Goal: Task Accomplishment & Management: Use online tool/utility

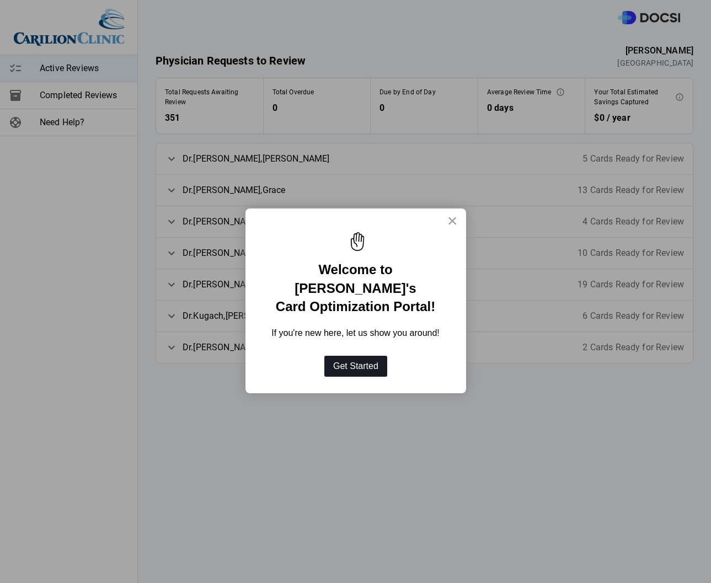
click at [352, 356] on button "Get Started" at bounding box center [355, 366] width 63 height 21
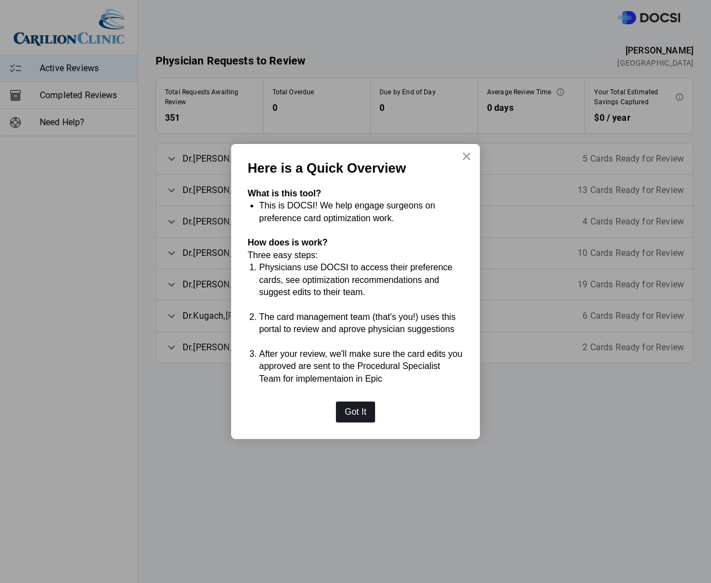
click at [354, 413] on button "Got It" at bounding box center [355, 412] width 39 height 21
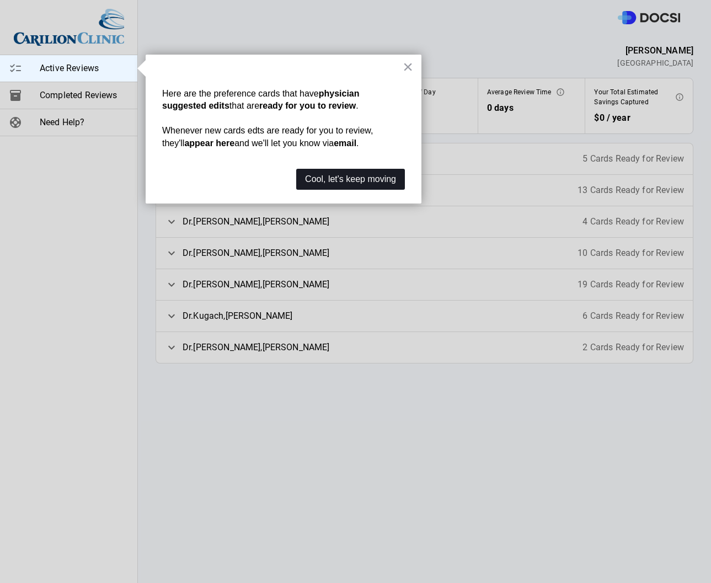
click at [321, 182] on button "Cool, let's keep moving" at bounding box center [350, 179] width 109 height 21
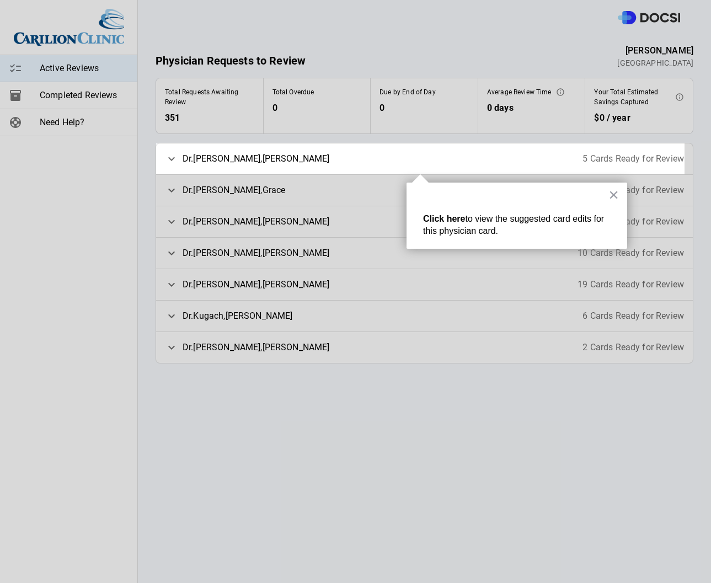
click at [302, 155] on div "[PERSON_NAME] 5 Cards Ready for Review" at bounding box center [424, 158] width 537 height 31
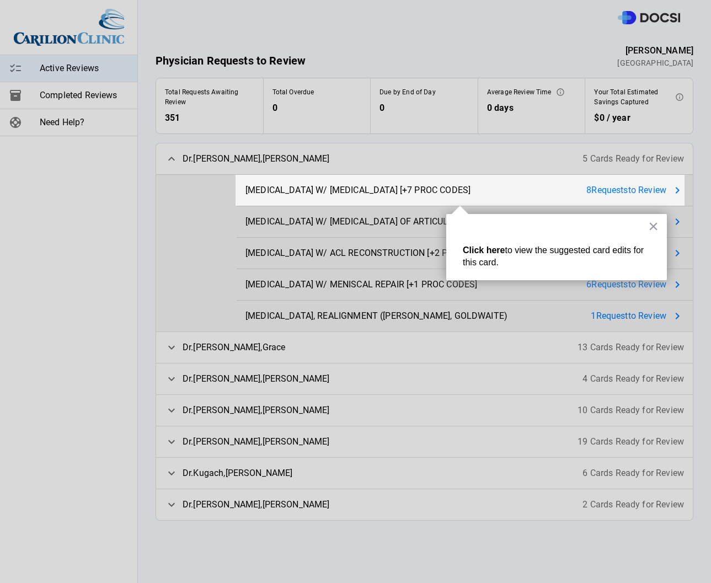
click at [444, 194] on span "[MEDICAL_DATA] W/ [MEDICAL_DATA] [+7 PROC CODES]" at bounding box center [358, 190] width 225 height 13
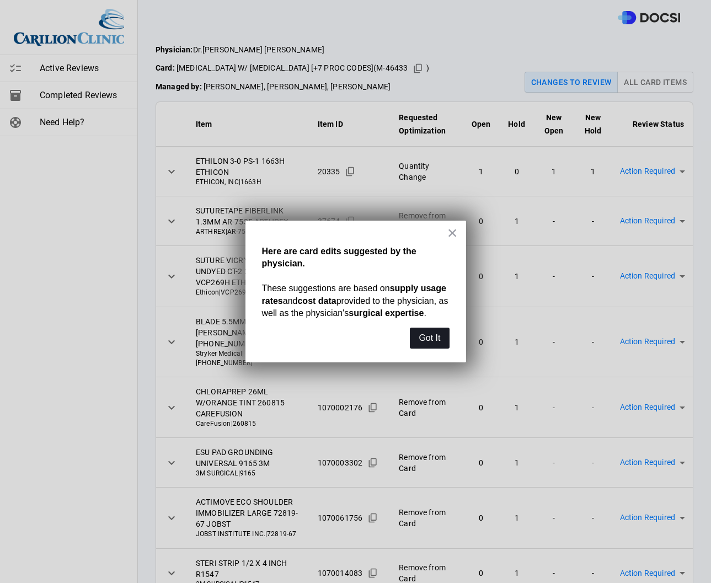
click at [438, 342] on button "Got It" at bounding box center [429, 338] width 39 height 21
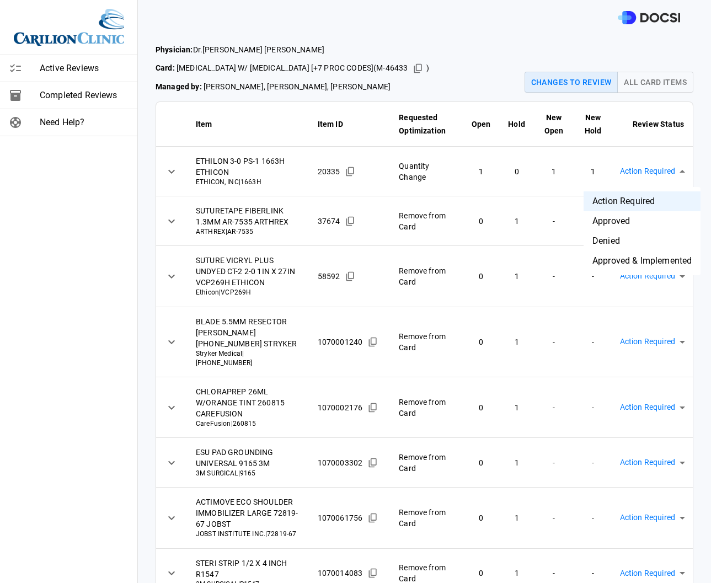
click at [675, 171] on body "Active Reviews Completed Reviews Need Help? Physician: Dr. [PERSON_NAME] Card: …" at bounding box center [355, 291] width 711 height 583
click at [675, 171] on div at bounding box center [355, 291] width 711 height 583
click at [450, 8] on div at bounding box center [424, 17] width 573 height 35
click at [422, 70] on icon "Copied!" at bounding box center [418, 68] width 8 height 9
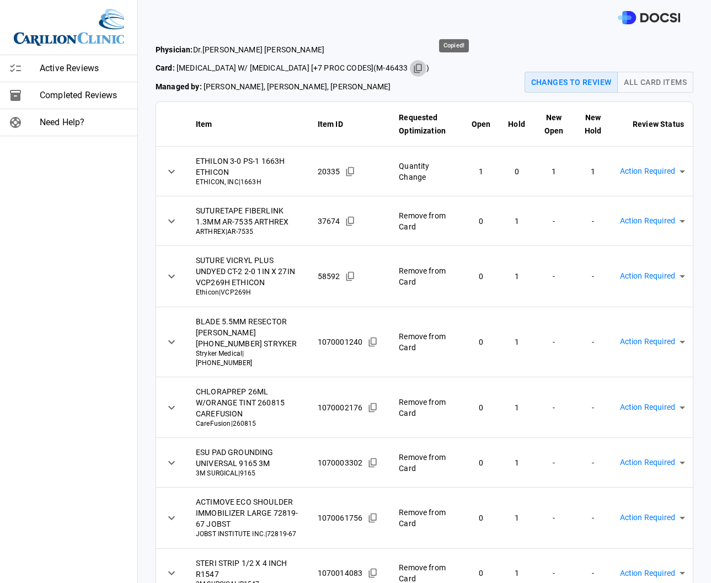
click at [424, 71] on icon "Copied!" at bounding box center [418, 68] width 11 height 11
click at [405, 25] on div at bounding box center [424, 17] width 573 height 35
click at [368, 67] on span "Card: [MEDICAL_DATA] W/ [MEDICAL_DATA] [+7 PROC CODES] ( M-46433 )" at bounding box center [293, 68] width 274 height 17
click at [650, 361] on td "Action Required **** ​" at bounding box center [653, 342] width 81 height 70
click at [695, 312] on div "Physician: Dr. [PERSON_NAME] Card: [MEDICAL_DATA] W/ [MEDICAL_DATA] [+7 PROC CO…" at bounding box center [424, 321] width 573 height 572
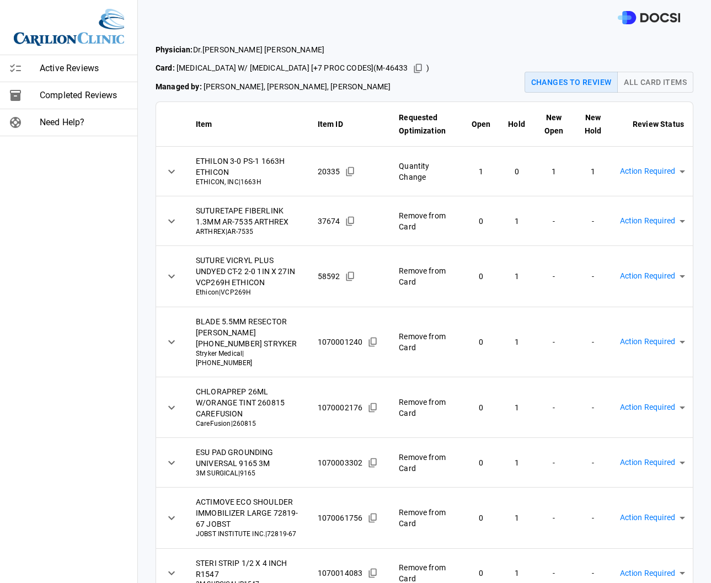
click at [57, 120] on span "Need Help?" at bounding box center [84, 122] width 89 height 13
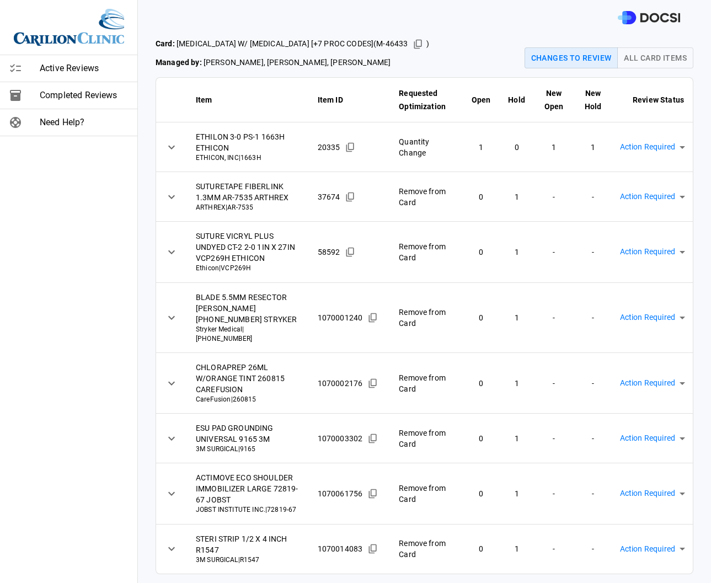
click at [700, 173] on div "Physician: Dr. [PERSON_NAME] Card: [MEDICAL_DATA] W/ [MEDICAL_DATA] [+7 PROC CO…" at bounding box center [424, 297] width 573 height 572
click at [673, 196] on body "Active Reviews Completed Reviews Need Help? Physician: Dr. [PERSON_NAME] Card: …" at bounding box center [355, 291] width 711 height 583
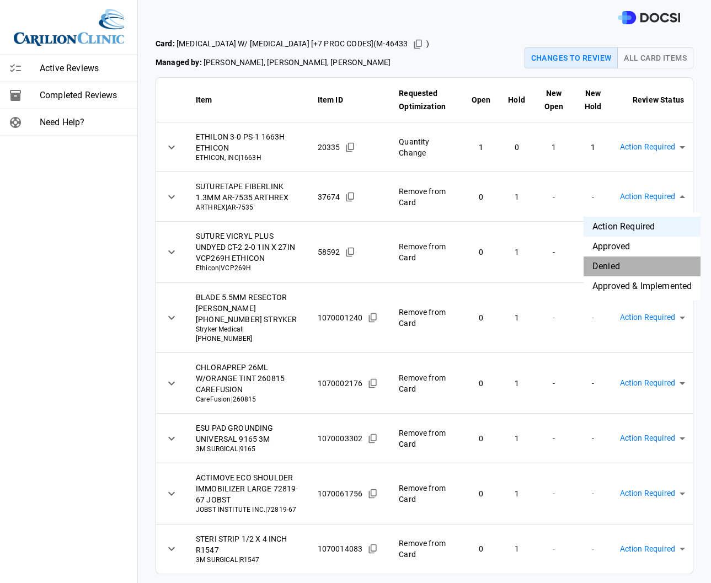
click at [614, 264] on li "Denied" at bounding box center [642, 267] width 117 height 20
type input "********"
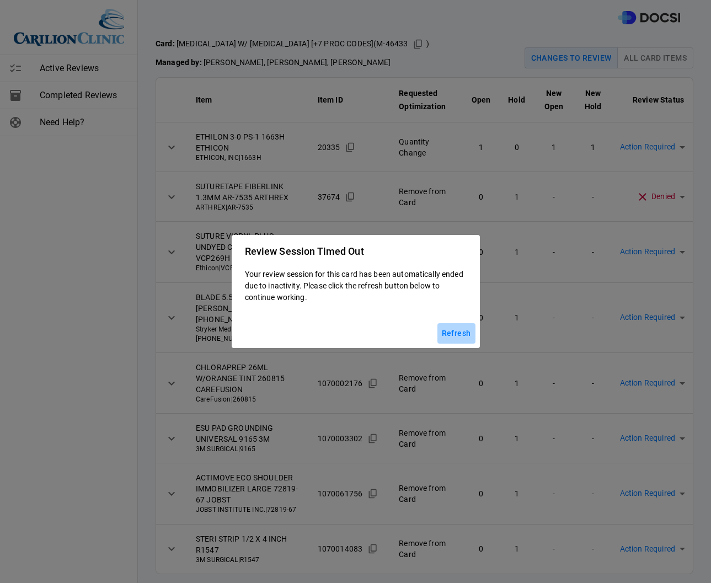
click at [455, 334] on button "Refresh" at bounding box center [457, 333] width 38 height 20
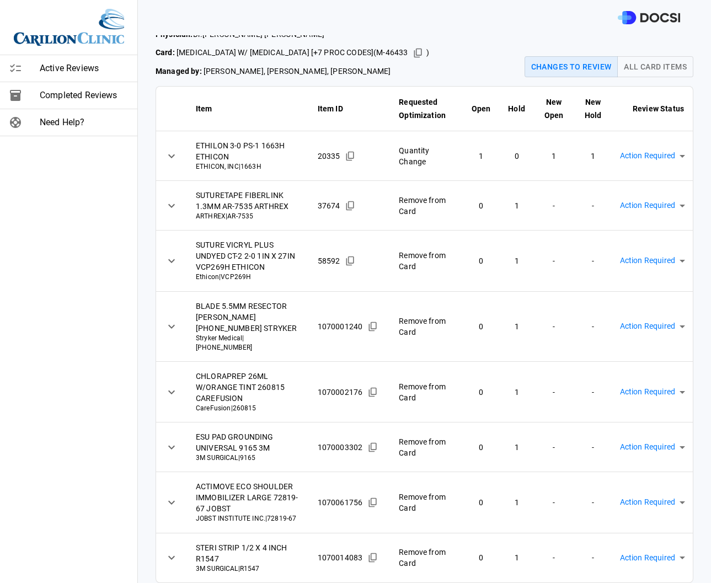
scroll to position [24, 0]
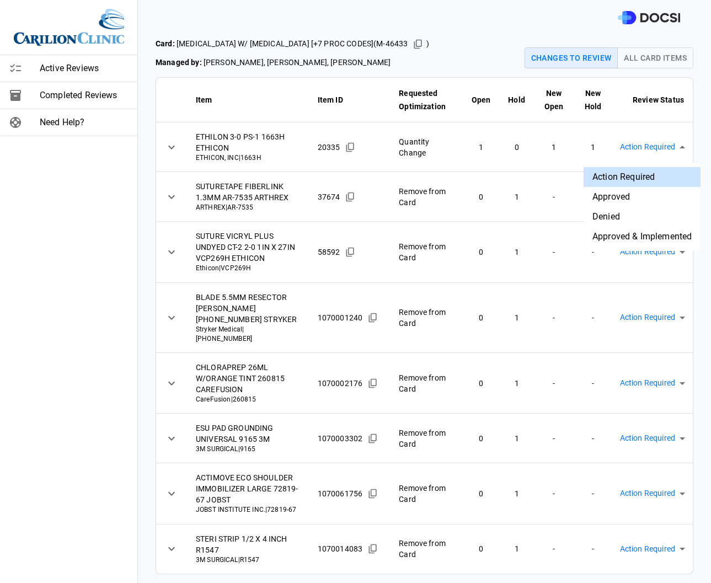
click at [662, 148] on body "Active Reviews Completed Reviews Need Help? Physician: Dr. [PERSON_NAME] Card: …" at bounding box center [355, 291] width 711 height 583
click at [529, 15] on div at bounding box center [355, 291] width 711 height 583
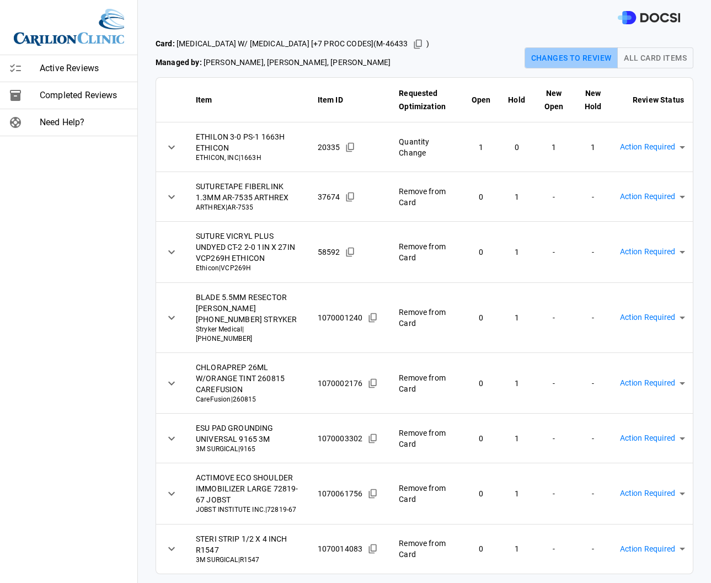
click at [537, 60] on button "Changes to Review" at bounding box center [572, 57] width 94 height 21
click at [648, 61] on button "All Card Items" at bounding box center [656, 57] width 76 height 21
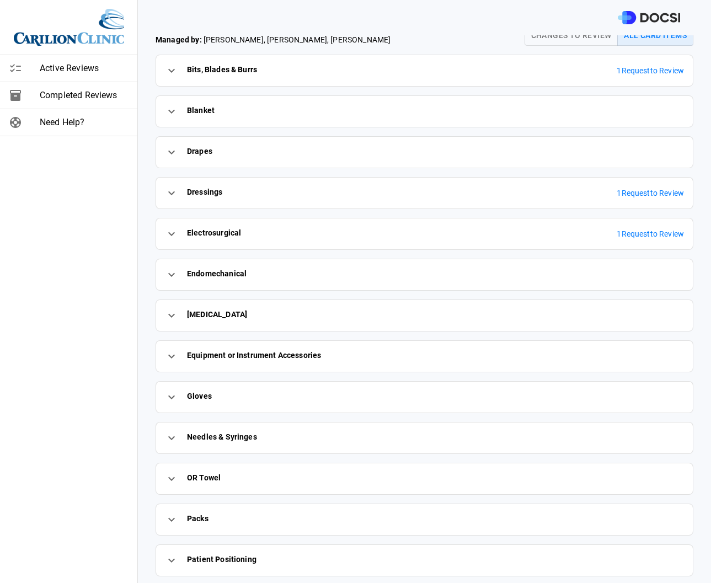
scroll to position [0, 0]
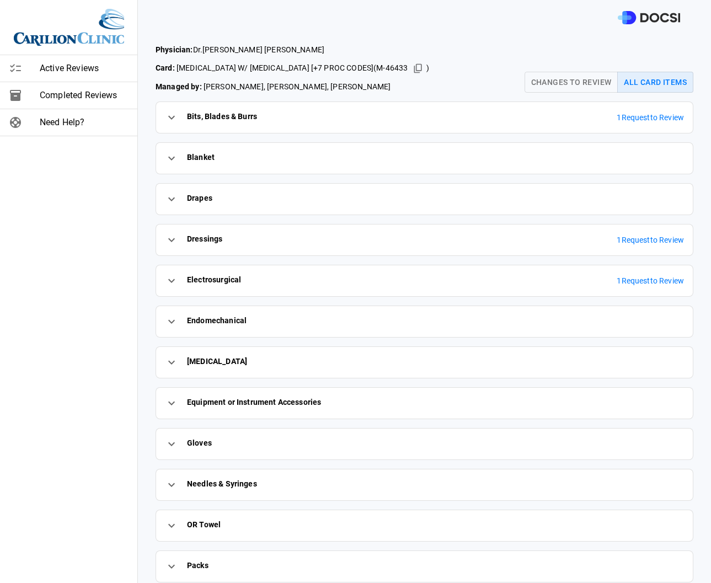
click at [647, 119] on span "1 Request to Review" at bounding box center [650, 118] width 67 height 12
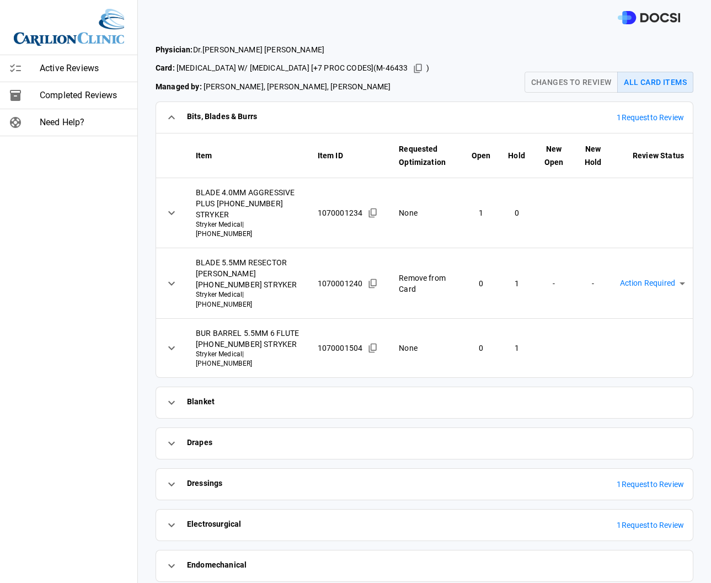
click at [550, 195] on td at bounding box center [554, 213] width 40 height 70
